Goal: Task Accomplishment & Management: Use online tool/utility

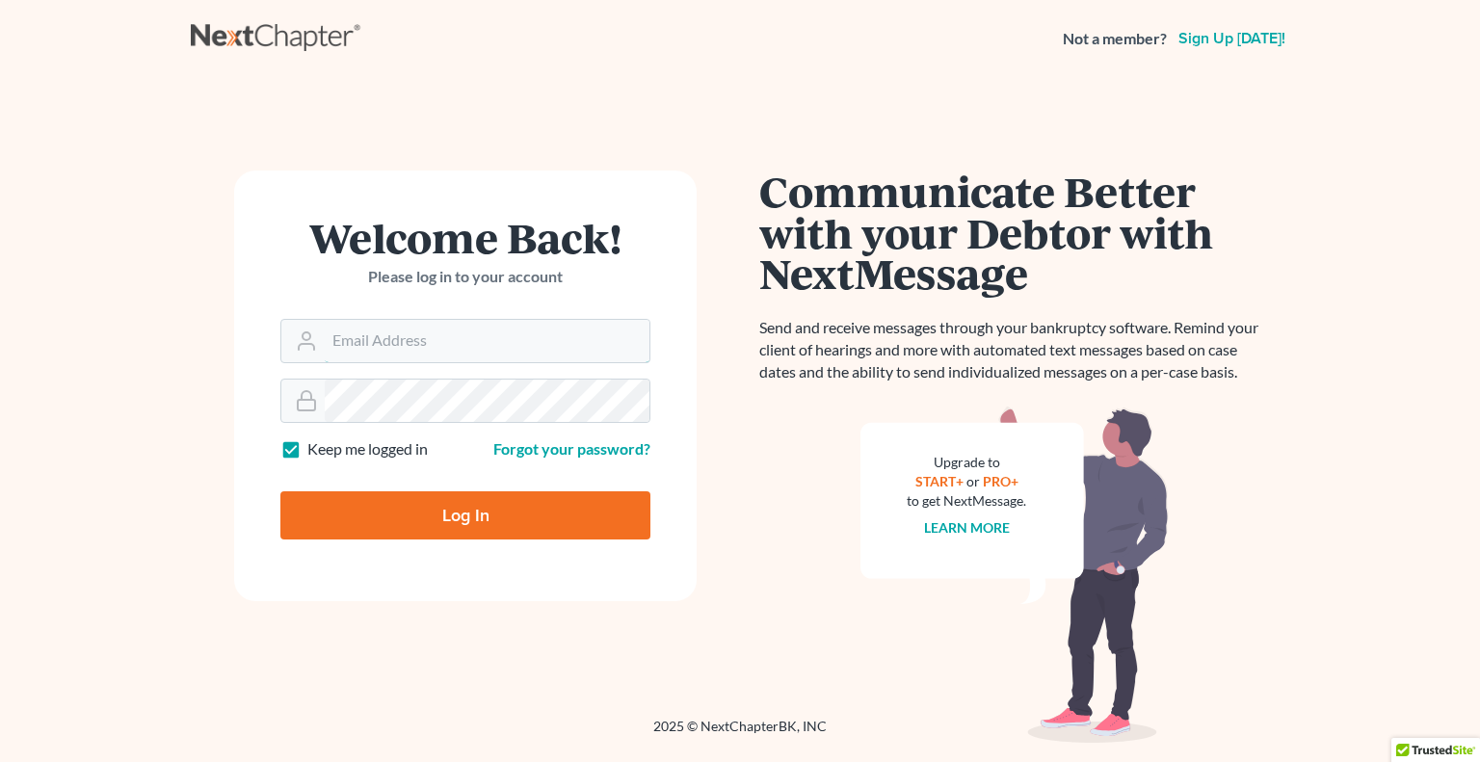
type input "[EMAIL_ADDRESS][DOMAIN_NAME]"
click at [389, 519] on input "Log In" at bounding box center [465, 515] width 370 height 48
type input "Thinking..."
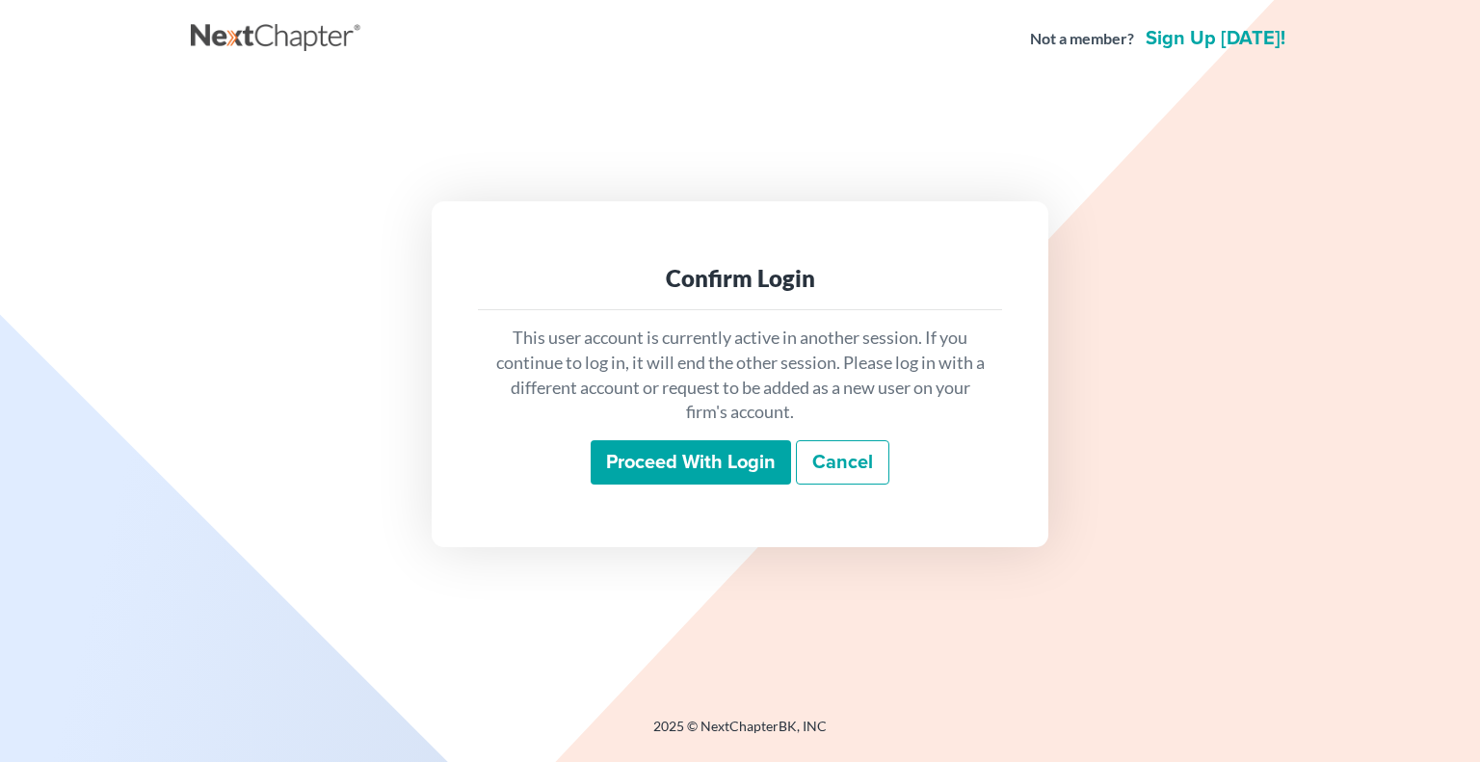
click at [707, 462] on input "Proceed with login" at bounding box center [691, 462] width 200 height 44
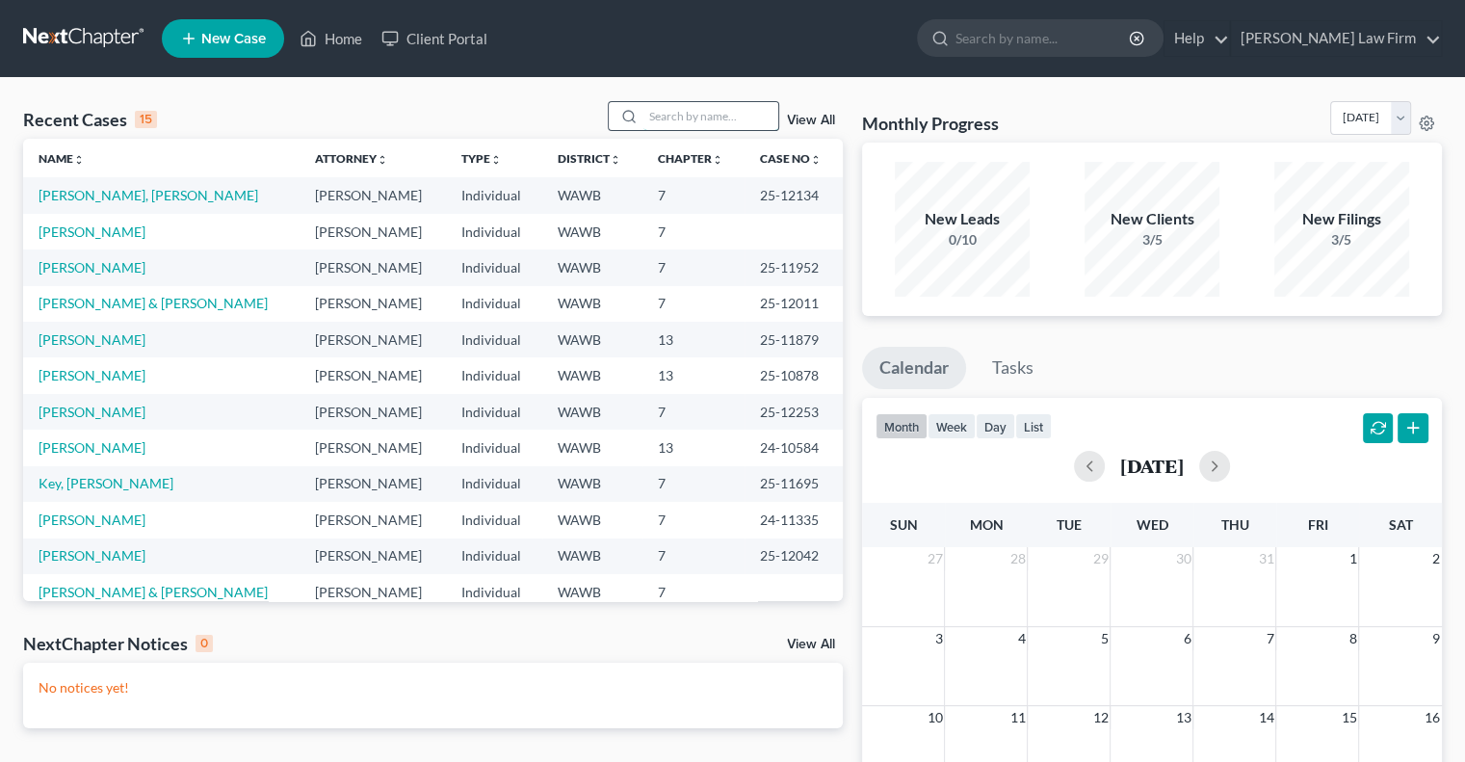
click at [686, 109] on input "search" at bounding box center [711, 116] width 135 height 28
type input "[PERSON_NAME]"
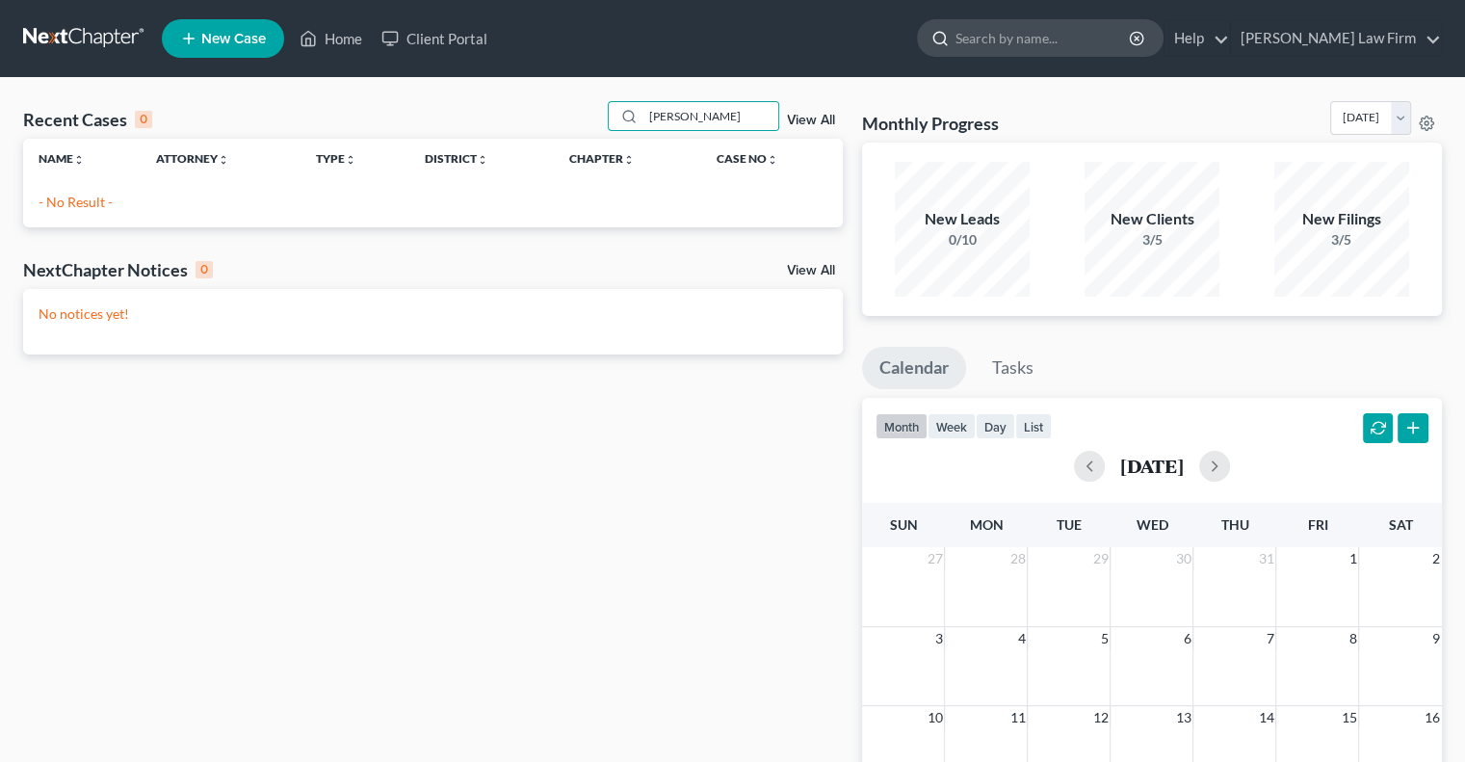
click at [1067, 36] on input "search" at bounding box center [1044, 38] width 176 height 36
type input "[PERSON_NAME]"
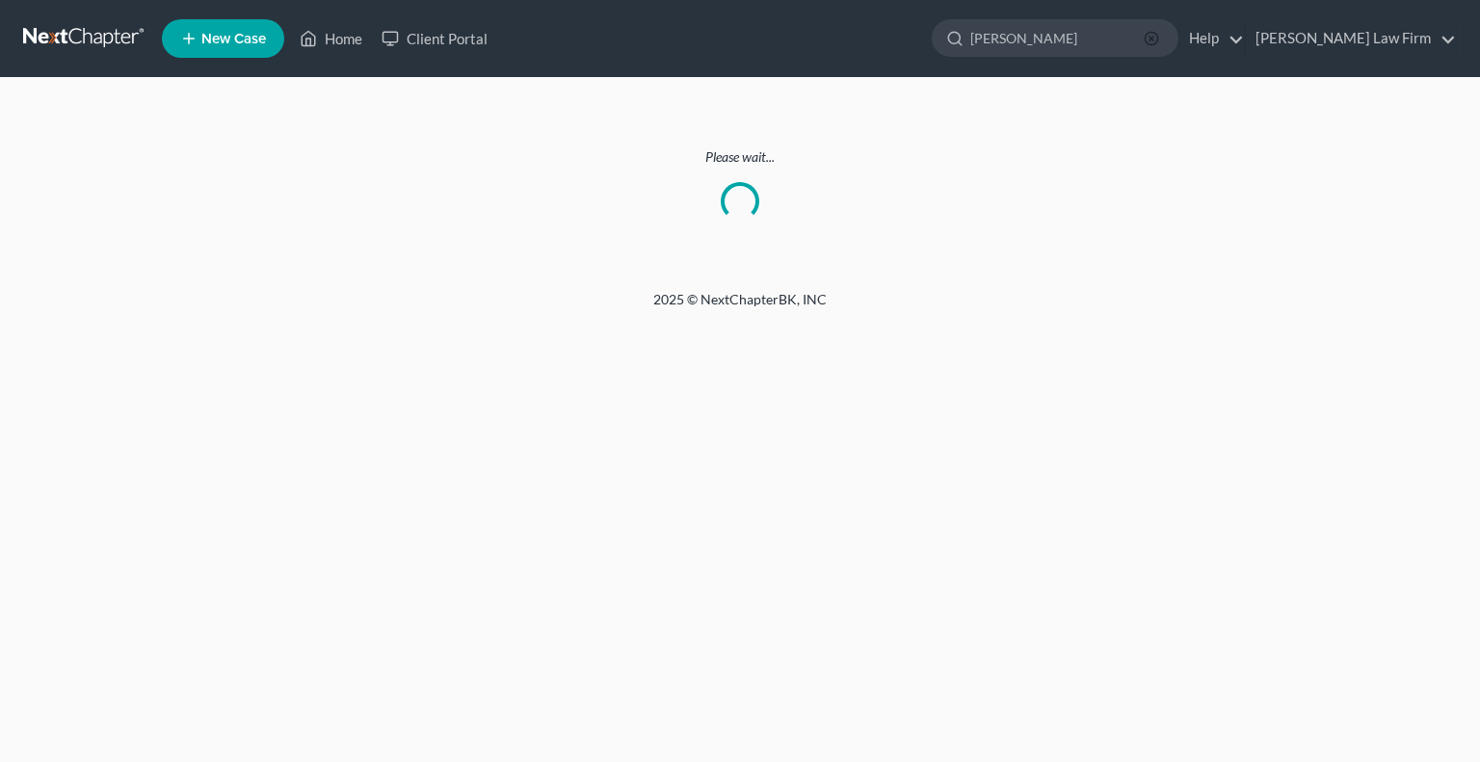
click at [1157, 44] on circle "button" at bounding box center [1151, 38] width 13 height 13
